Goal: Contribute content: Contribute content

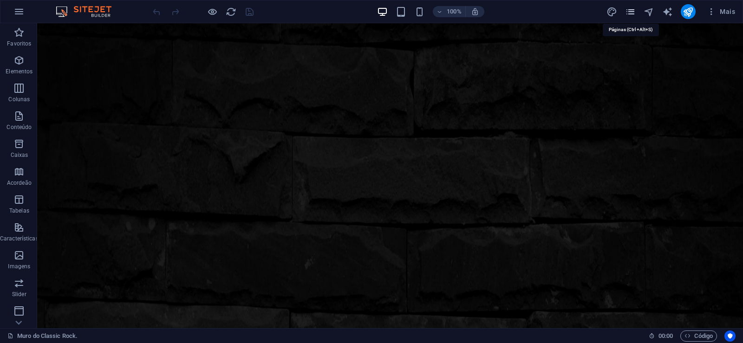
click at [633, 10] on icon "pages" at bounding box center [630, 12] width 11 height 11
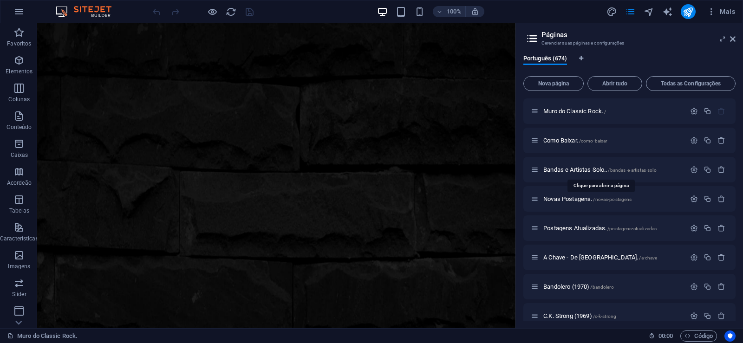
drag, startPoint x: 571, startPoint y: 167, endPoint x: 523, endPoint y: 204, distance: 60.3
click at [571, 166] on div "Bandas e Artistas Solo.. /bandas-e-artistas-solo" at bounding box center [608, 169] width 155 height 11
click at [736, 40] on aside "Páginas Gerenciar suas páginas e configurações Português (674) Nova página Abri…" at bounding box center [630, 175] width 228 height 305
click at [735, 36] on icon at bounding box center [733, 38] width 6 height 7
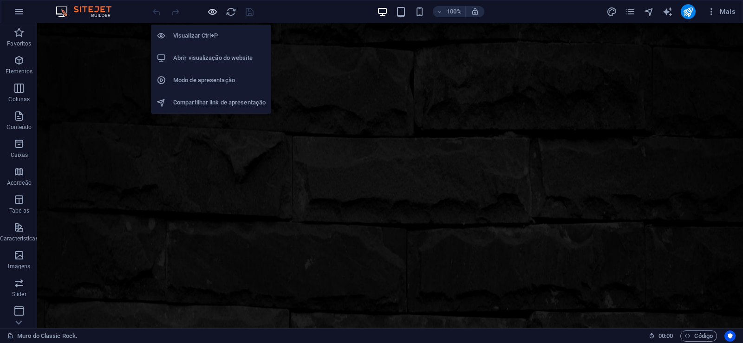
click at [213, 12] on icon "button" at bounding box center [212, 12] width 11 height 11
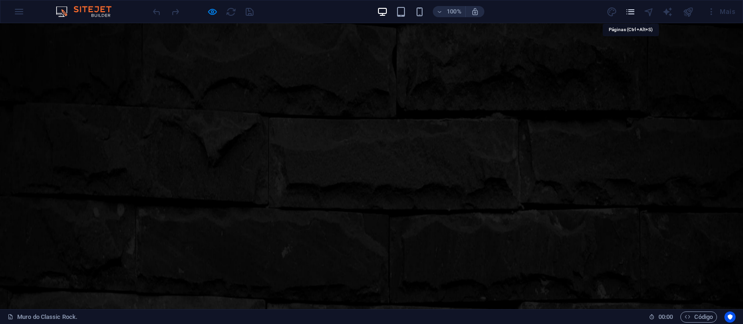
click at [632, 10] on icon "pages" at bounding box center [630, 12] width 11 height 11
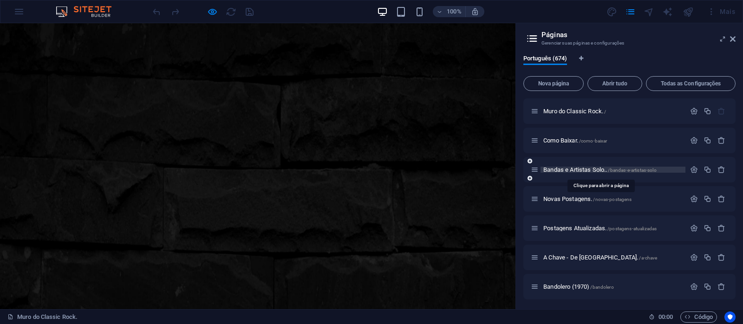
click at [572, 169] on span "Bandas e Artistas Solo.. /bandas-e-artistas-solo" at bounding box center [600, 169] width 113 height 7
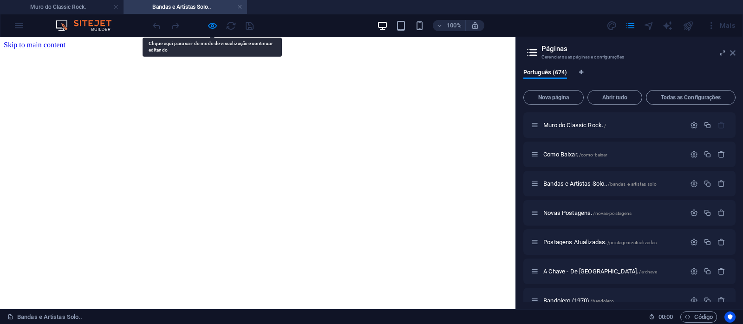
click at [735, 54] on icon at bounding box center [733, 52] width 6 height 7
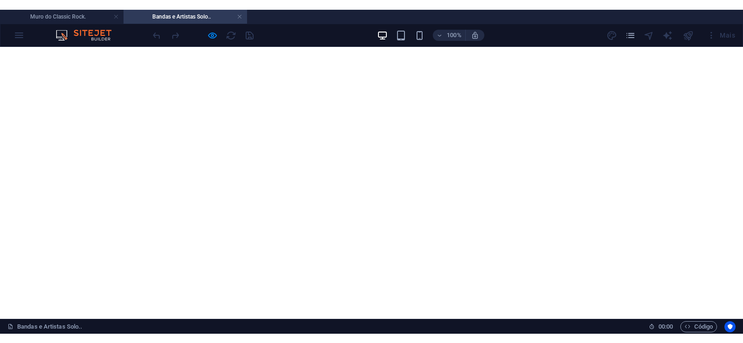
scroll to position [6138, 0]
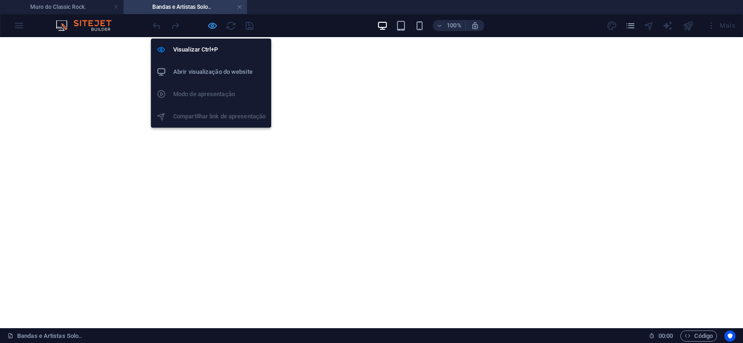
click at [210, 25] on icon "button" at bounding box center [212, 25] width 11 height 11
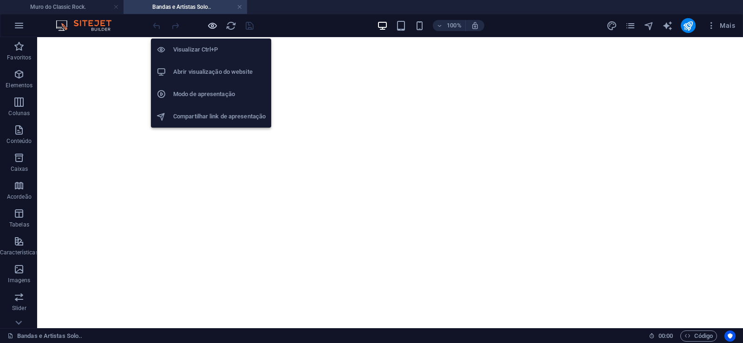
click at [210, 25] on icon "button" at bounding box center [212, 25] width 11 height 11
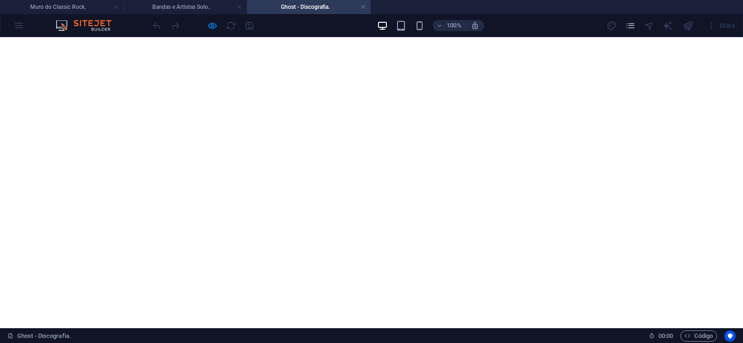
scroll to position [1754, 0]
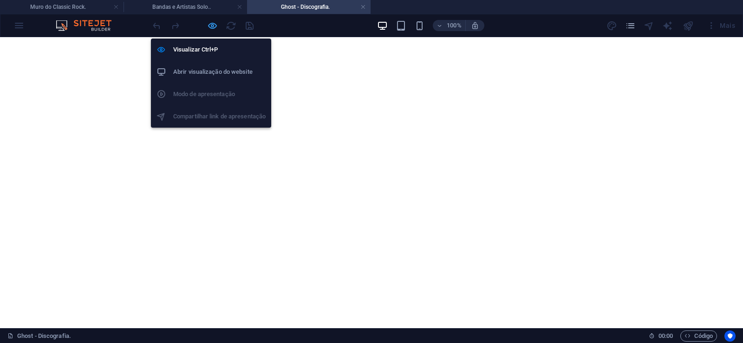
click at [207, 24] on span "button" at bounding box center [212, 25] width 11 height 11
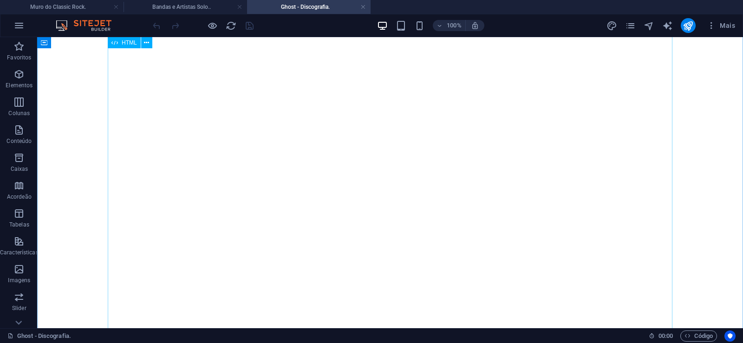
click div "Ghost (também conhecidos como Ghost B.C. nos [GEOGRAPHIC_DATA]) é uma banda sue…"
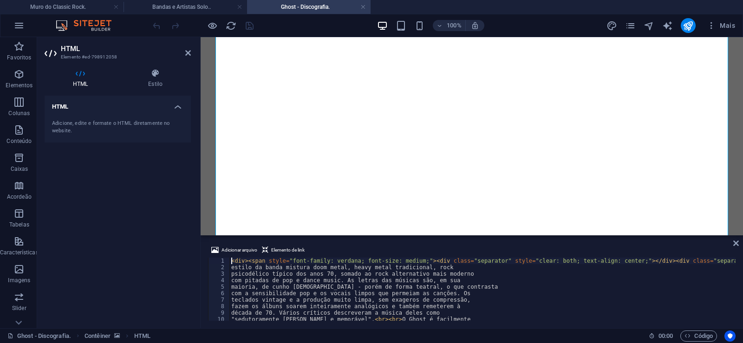
type textarea "década de 70. Vários críticos descreveram a música deles como"
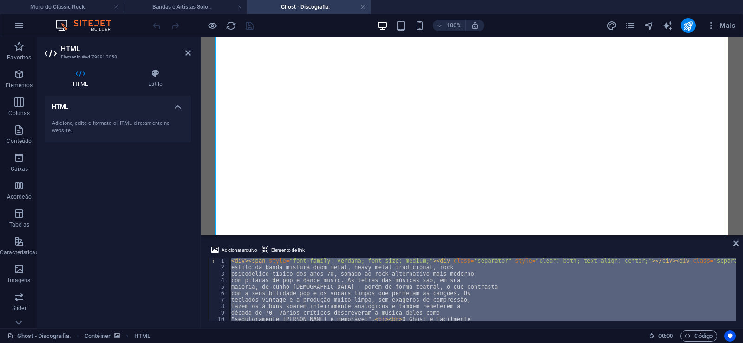
click at [490, 277] on div "< div > < span style = "font-family: verdana; font-size: medium;" > < div class…" at bounding box center [483, 289] width 506 height 63
type textarea "com pitadas de pop e dance music. As letras das músicas são, em sua"
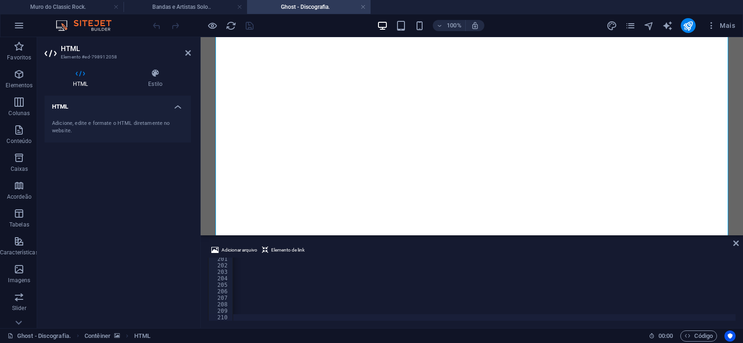
scroll to position [0, 30882]
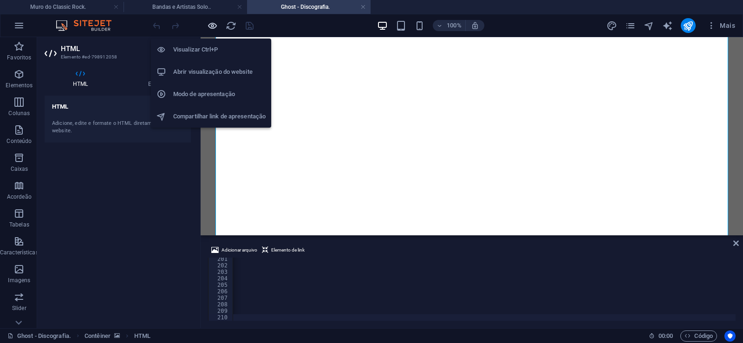
click at [209, 23] on icon "button" at bounding box center [212, 25] width 11 height 11
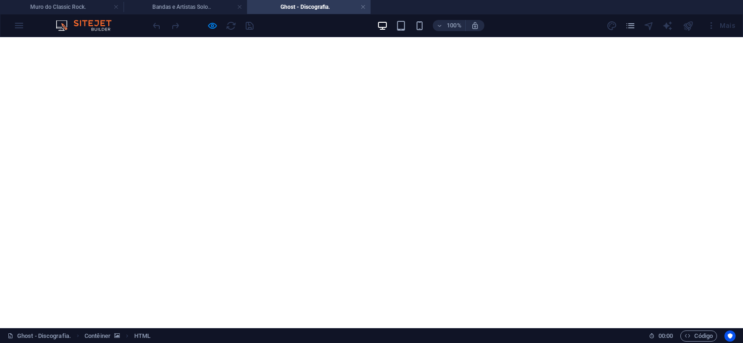
scroll to position [2275, 0]
click img
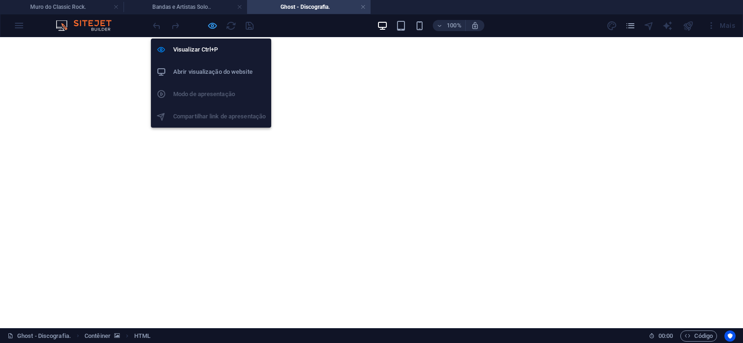
click at [214, 25] on icon "button" at bounding box center [212, 25] width 11 height 11
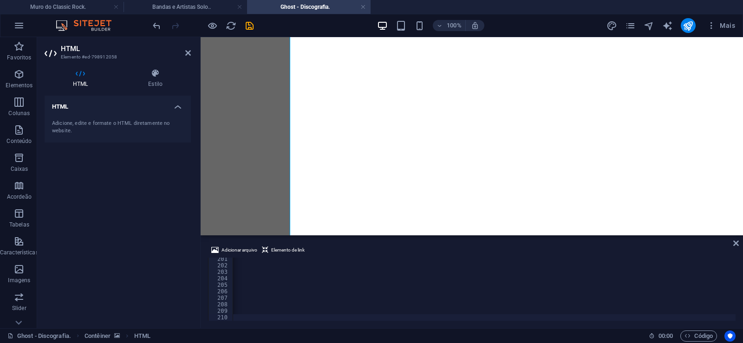
scroll to position [0, 30848]
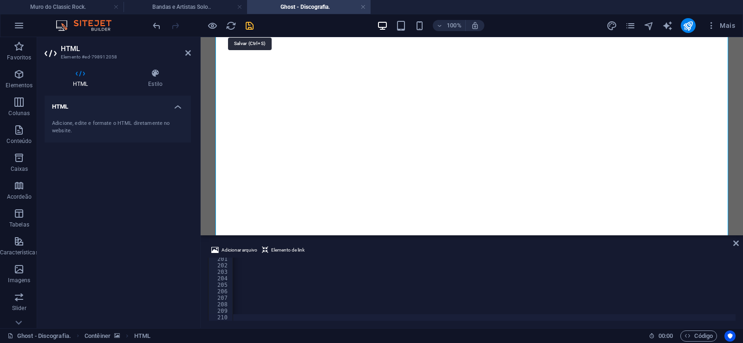
click at [247, 26] on icon "save" at bounding box center [249, 25] width 11 height 11
click at [364, 8] on link at bounding box center [364, 7] width 6 height 9
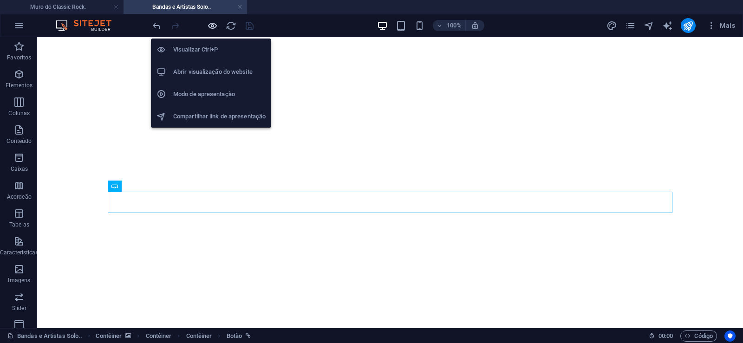
click at [217, 26] on icon "button" at bounding box center [212, 25] width 11 height 11
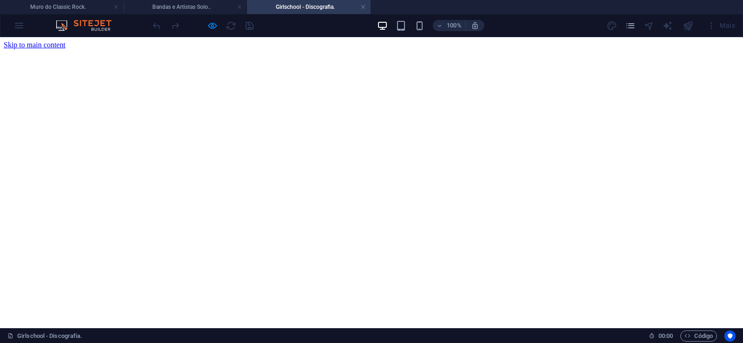
scroll to position [0, 0]
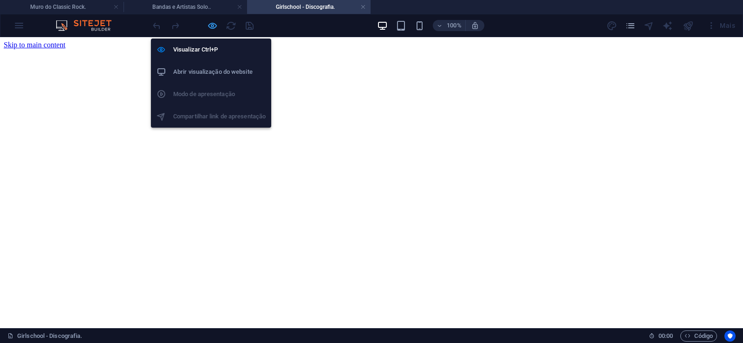
click at [209, 27] on icon "button" at bounding box center [212, 25] width 11 height 11
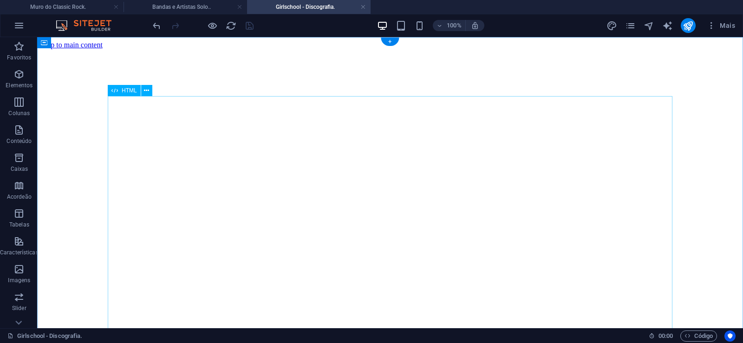
click div "‘Girlschool’ é uma das primeiras bandas femininas de heavy metal. Uma das única…"
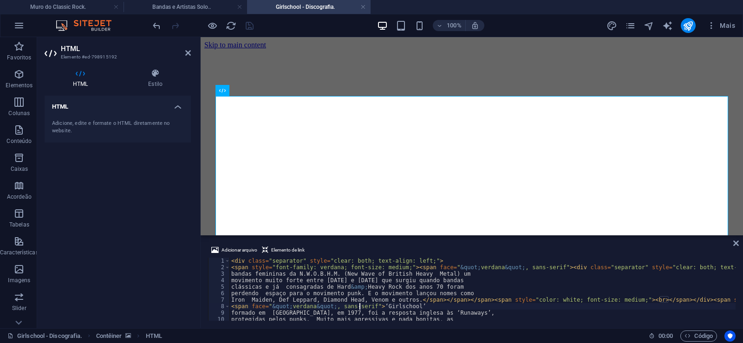
type textarea "<span face="&quot;verdana&quot; , sans-serif">‘Girlschool’"
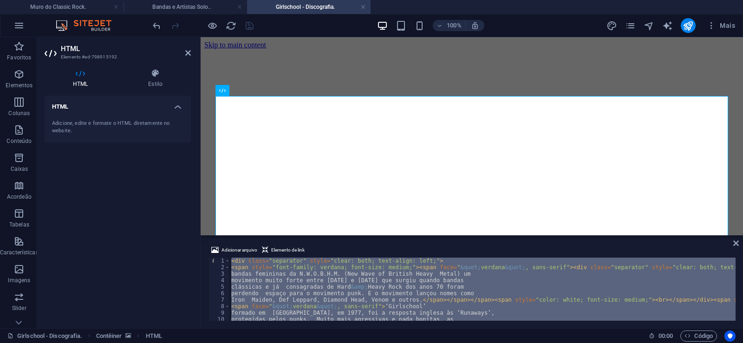
click at [457, 294] on div "< div class = "separator" style = "clear: both; text-align: left;" > < span sty…" at bounding box center [483, 289] width 506 height 63
type textarea "perdendo espaço para o movimento punk. E o movimento lançou nomes como"
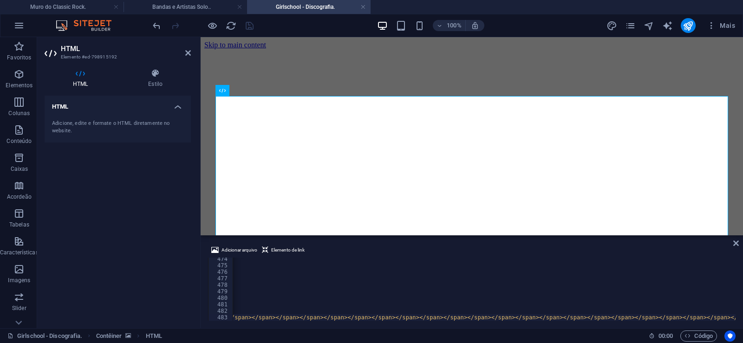
scroll to position [0, 27364]
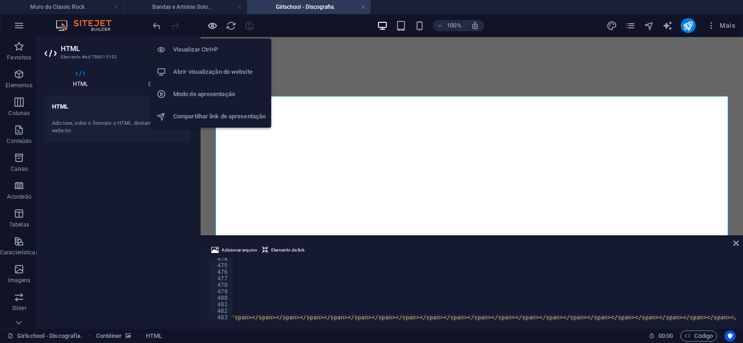
click at [211, 25] on icon "button" at bounding box center [212, 25] width 11 height 11
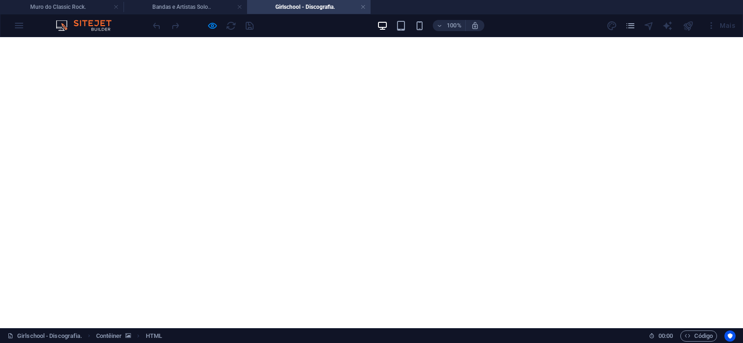
scroll to position [474, 0]
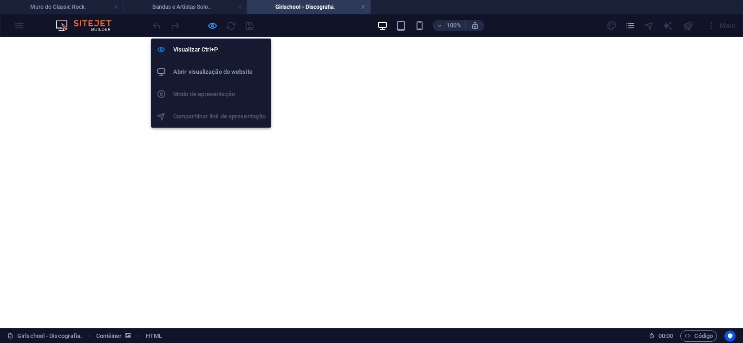
click at [210, 27] on icon "button" at bounding box center [212, 25] width 11 height 11
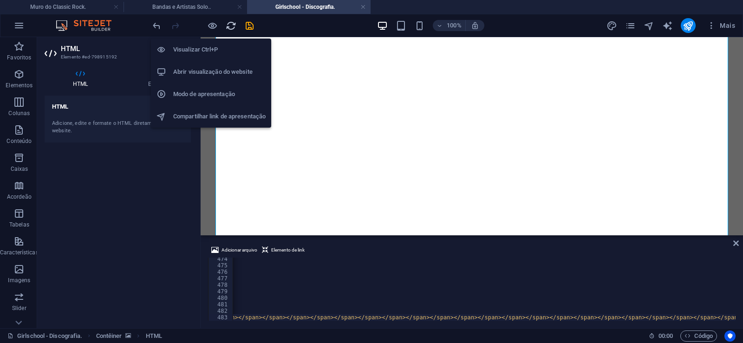
scroll to position [0, 27331]
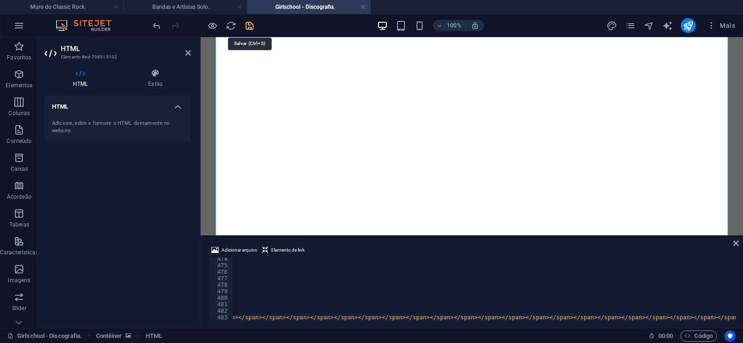
click at [247, 24] on icon "save" at bounding box center [249, 25] width 11 height 11
click at [365, 6] on link at bounding box center [364, 7] width 6 height 9
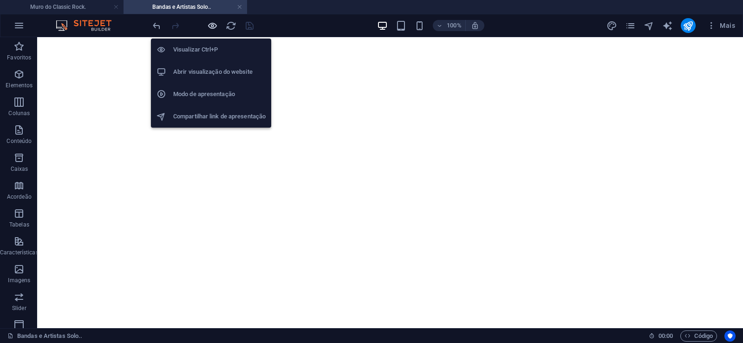
click at [212, 25] on icon "button" at bounding box center [212, 25] width 11 height 11
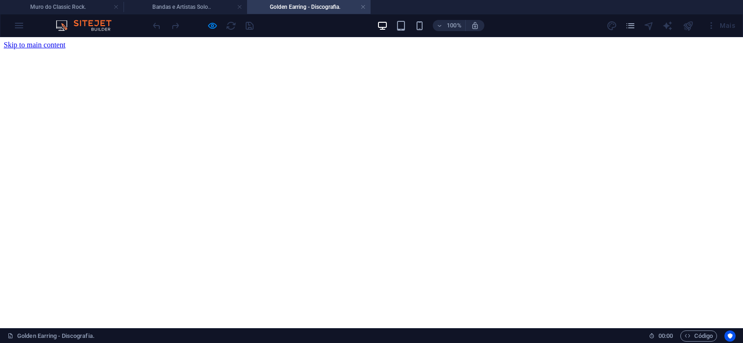
scroll to position [0, 0]
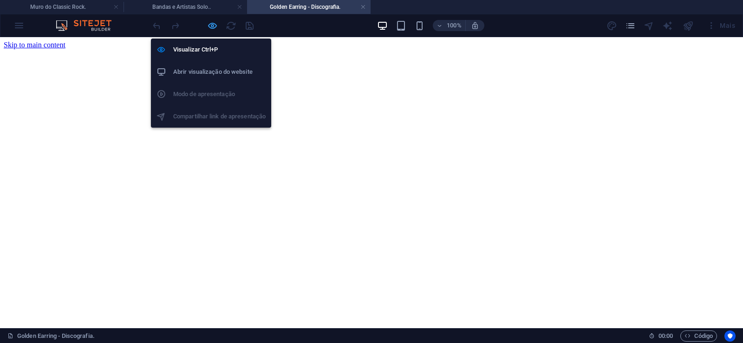
click at [211, 24] on icon "button" at bounding box center [212, 25] width 11 height 11
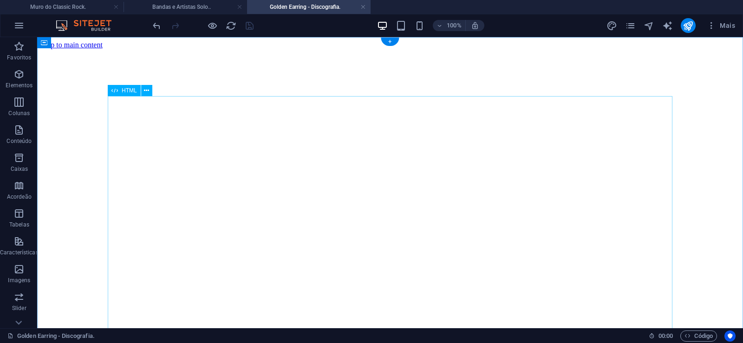
click div "Golden Earring foi uma banda de rock holandesa, fundada em 1961, em [GEOGRAPHIC…"
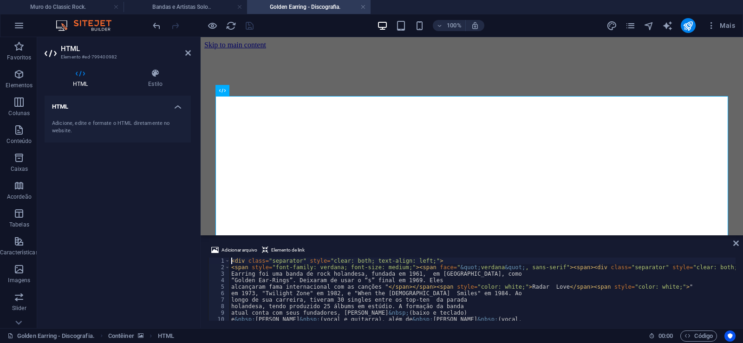
type textarea "holandesa, tendo produzido 25 álbums em estúdio. A formação da banda"
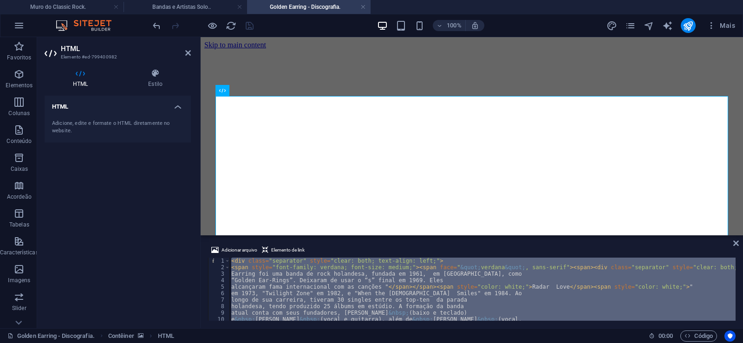
click at [531, 302] on div "< div class = "separator" style = "clear: both; text-align: left;" > < span sty…" at bounding box center [483, 289] width 506 height 63
type textarea "longo de sua carreira, tiveram 30 singles entre os top-ten da parada"
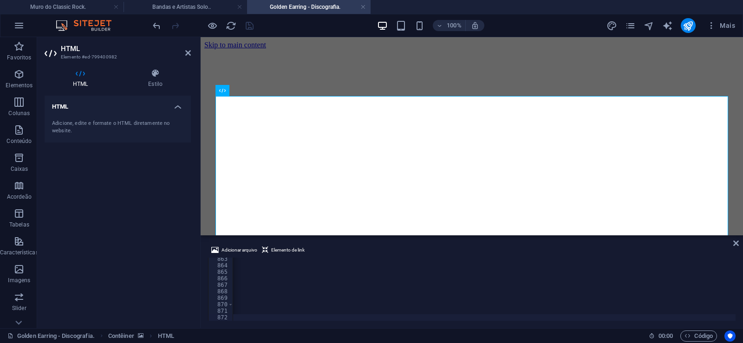
scroll to position [0, 30882]
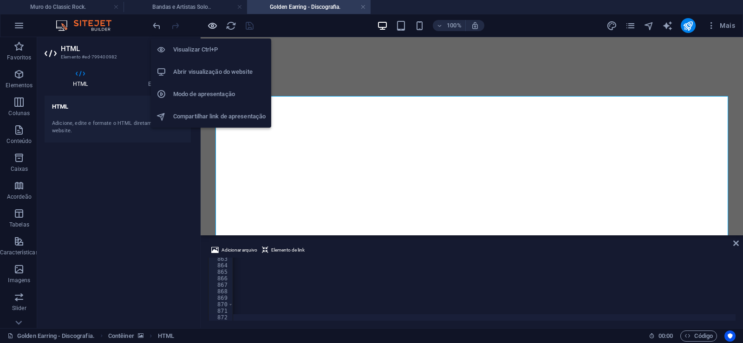
click at [210, 26] on icon "button" at bounding box center [212, 25] width 11 height 11
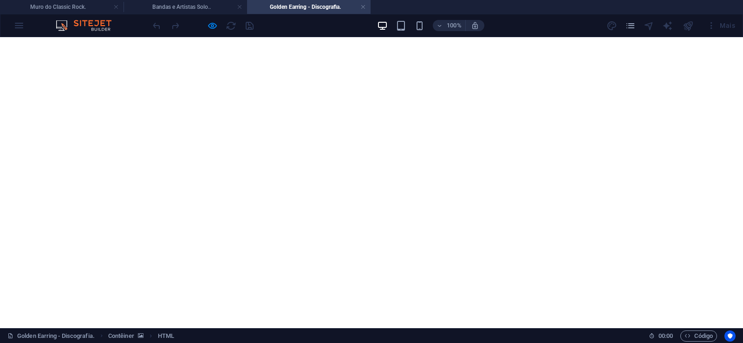
scroll to position [1090, 0]
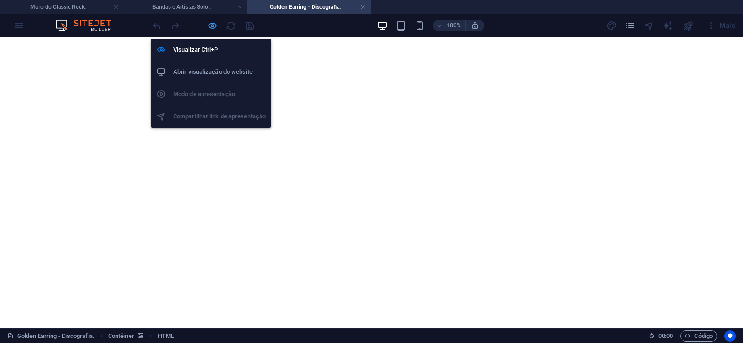
click at [210, 25] on icon "button" at bounding box center [212, 25] width 11 height 11
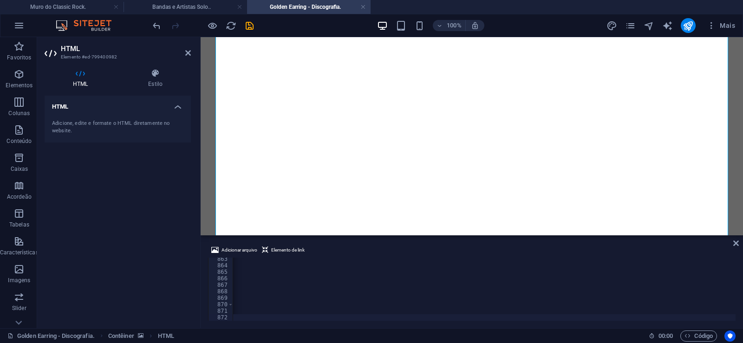
scroll to position [0, 30848]
click at [250, 23] on icon "save" at bounding box center [249, 25] width 11 height 11
click at [685, 27] on icon "publish" at bounding box center [688, 25] width 11 height 11
